Goal: Find specific page/section: Find specific page/section

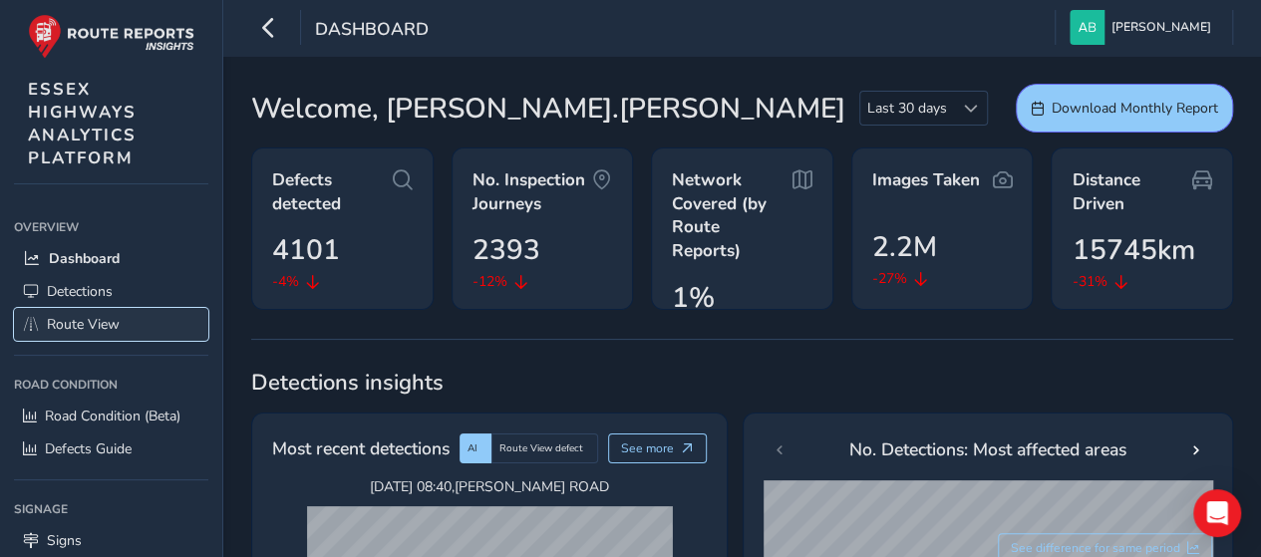
click at [76, 324] on span "Route View" at bounding box center [83, 324] width 73 height 19
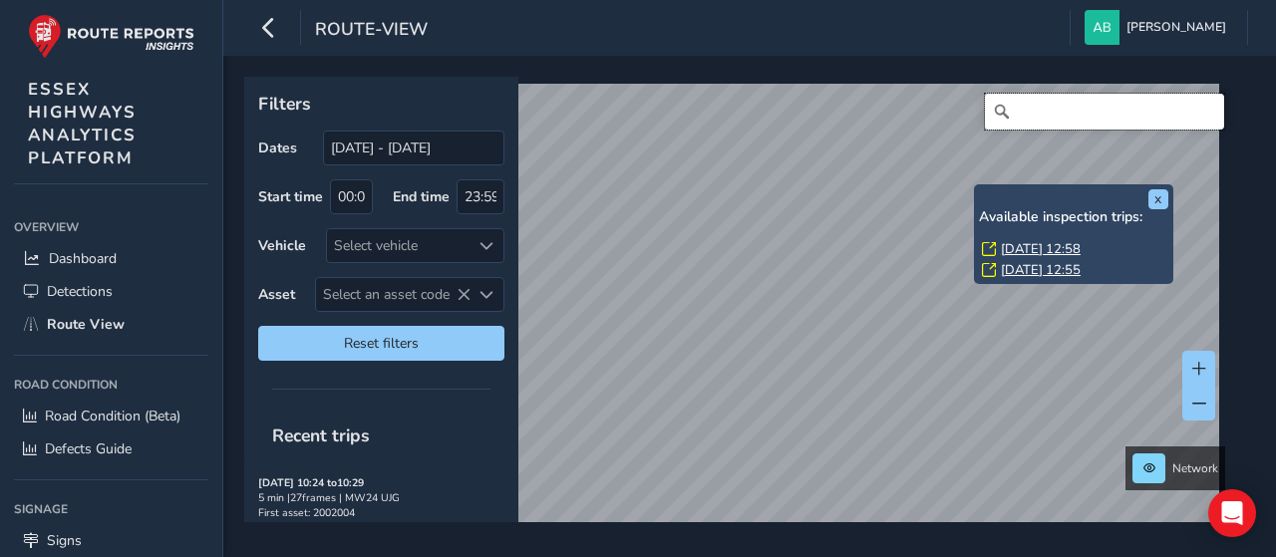
click at [1037, 117] on input "Search" at bounding box center [1104, 112] width 239 height 36
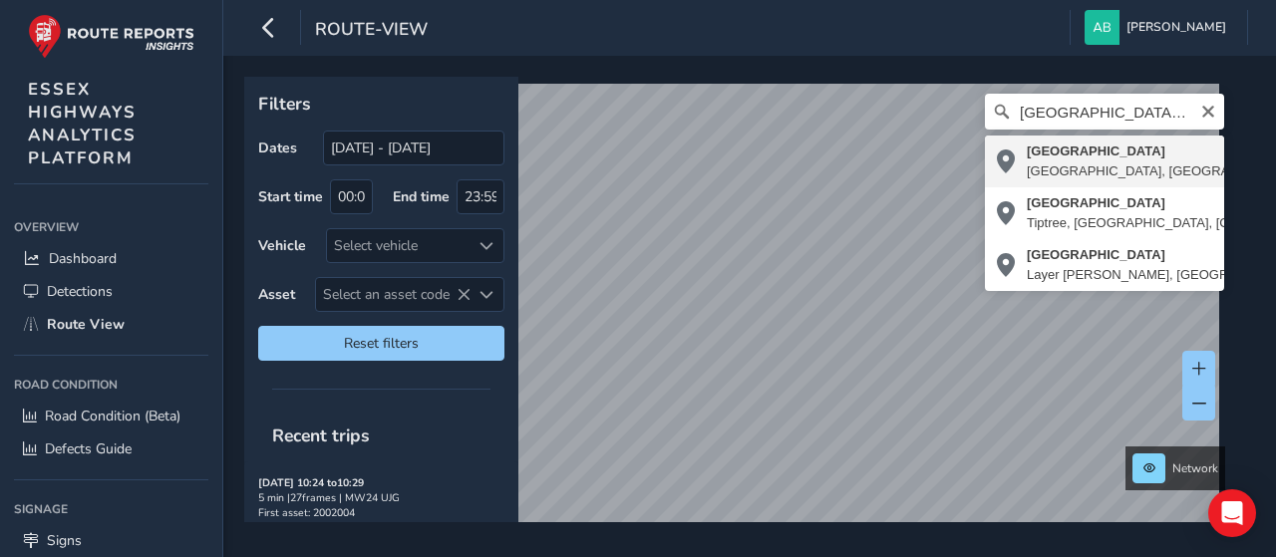
type input "[STREET_ADDRESS]"
